Goal: Transaction & Acquisition: Purchase product/service

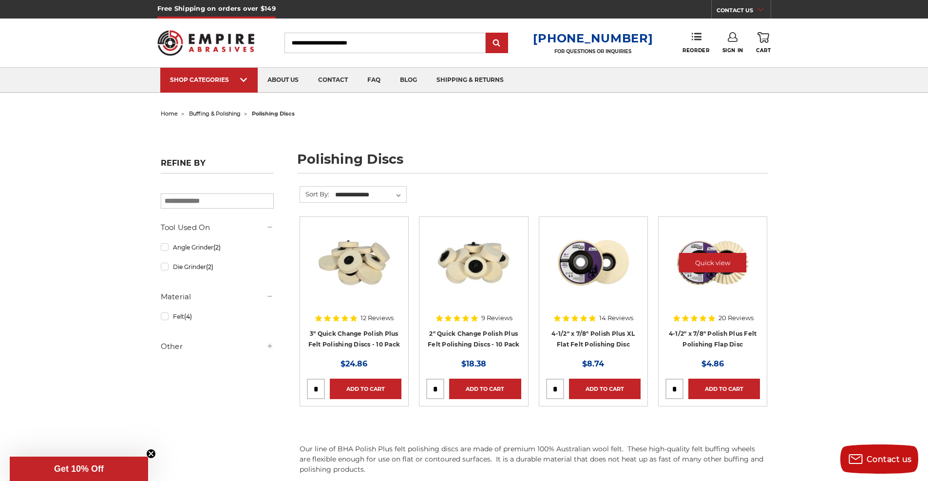
click at [726, 288] on img at bounding box center [713, 263] width 78 height 78
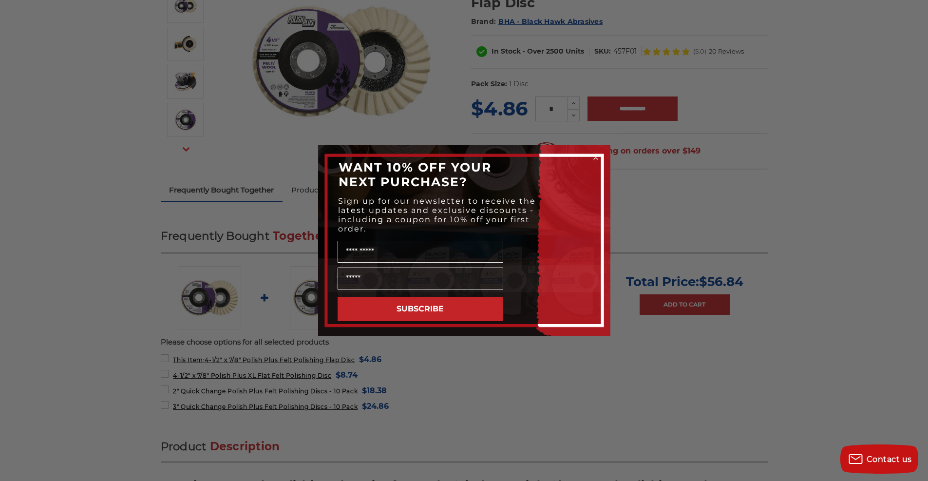
scroll to position [195, 0]
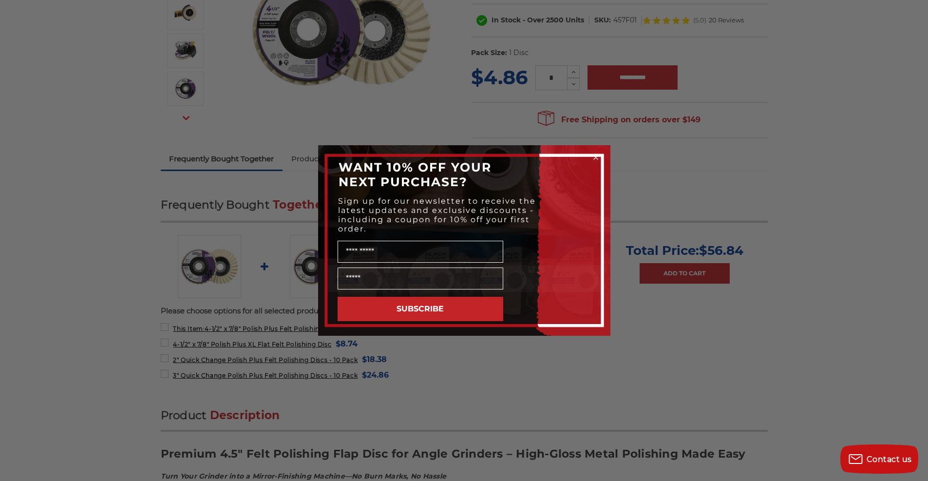
click at [651, 218] on div "Close dialog WANT 10% OFF YOUR NEXT PURCHASE? Sign up for our newsletter to rec…" at bounding box center [464, 240] width 928 height 481
click at [592, 156] on circle "Close dialog" at bounding box center [595, 157] width 9 height 9
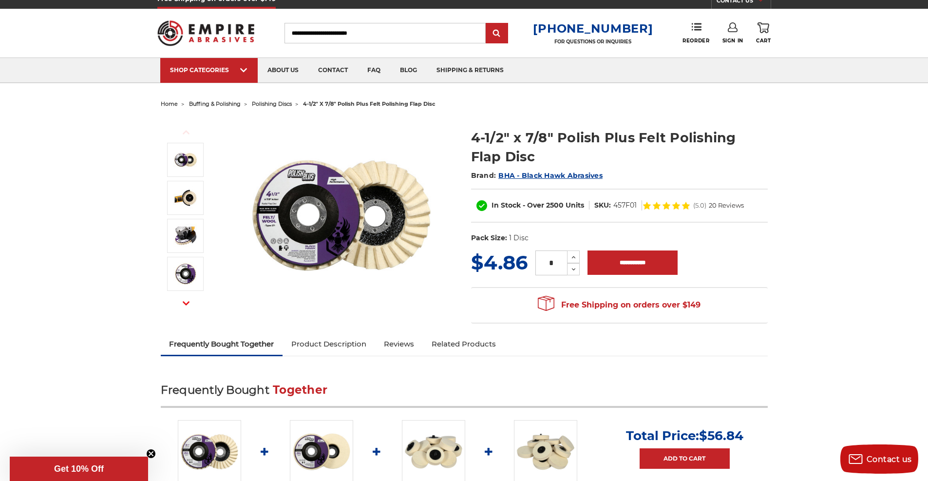
scroll to position [0, 0]
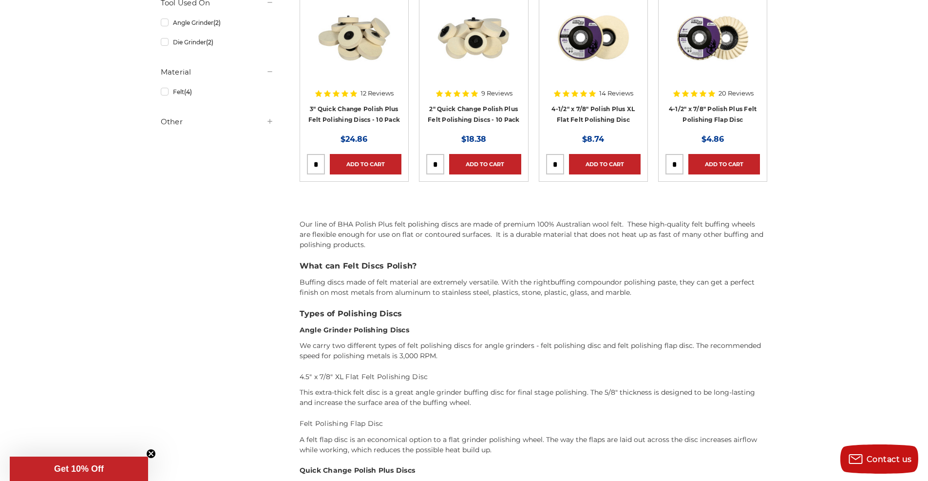
scroll to position [195, 0]
